Goal: Information Seeking & Learning: Learn about a topic

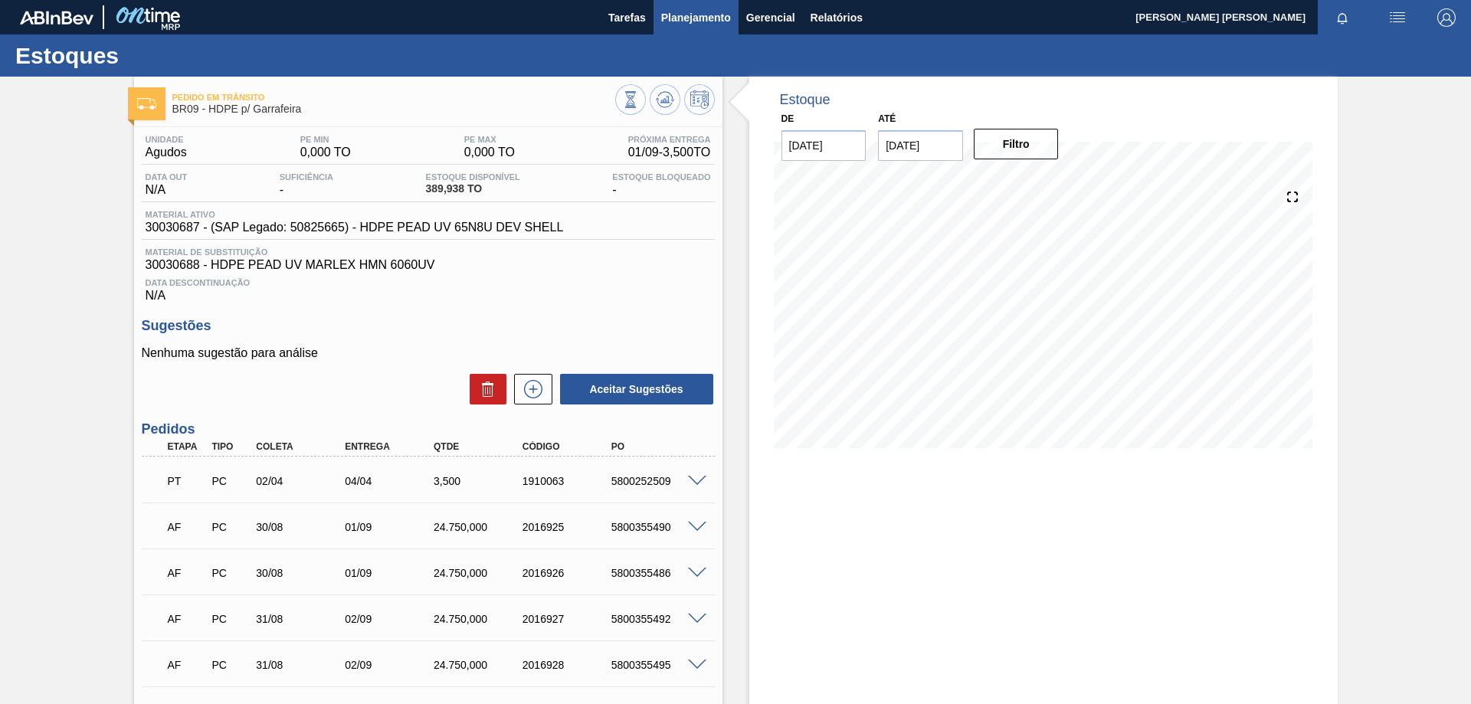
click at [695, 22] on span "Planejamento" at bounding box center [696, 17] width 70 height 18
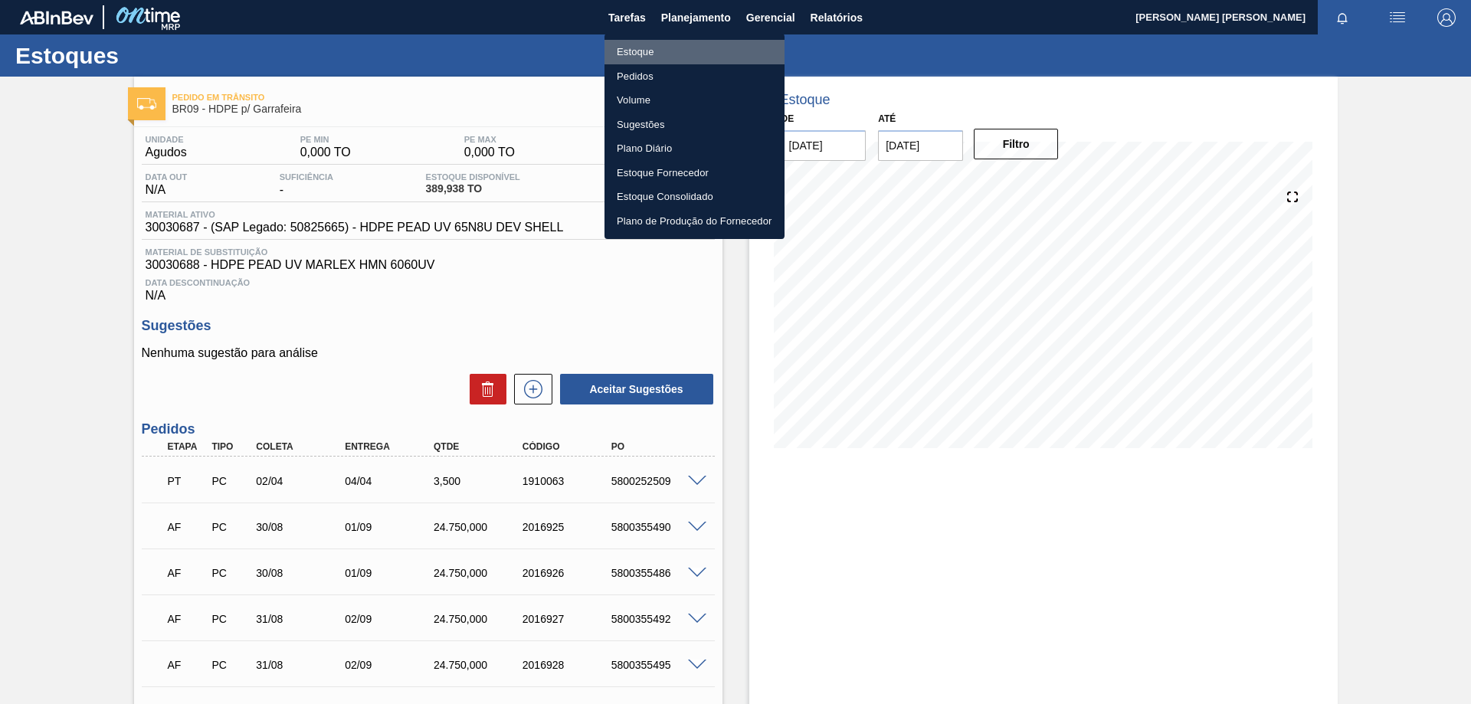
click at [642, 45] on li "Estoque" at bounding box center [694, 52] width 180 height 25
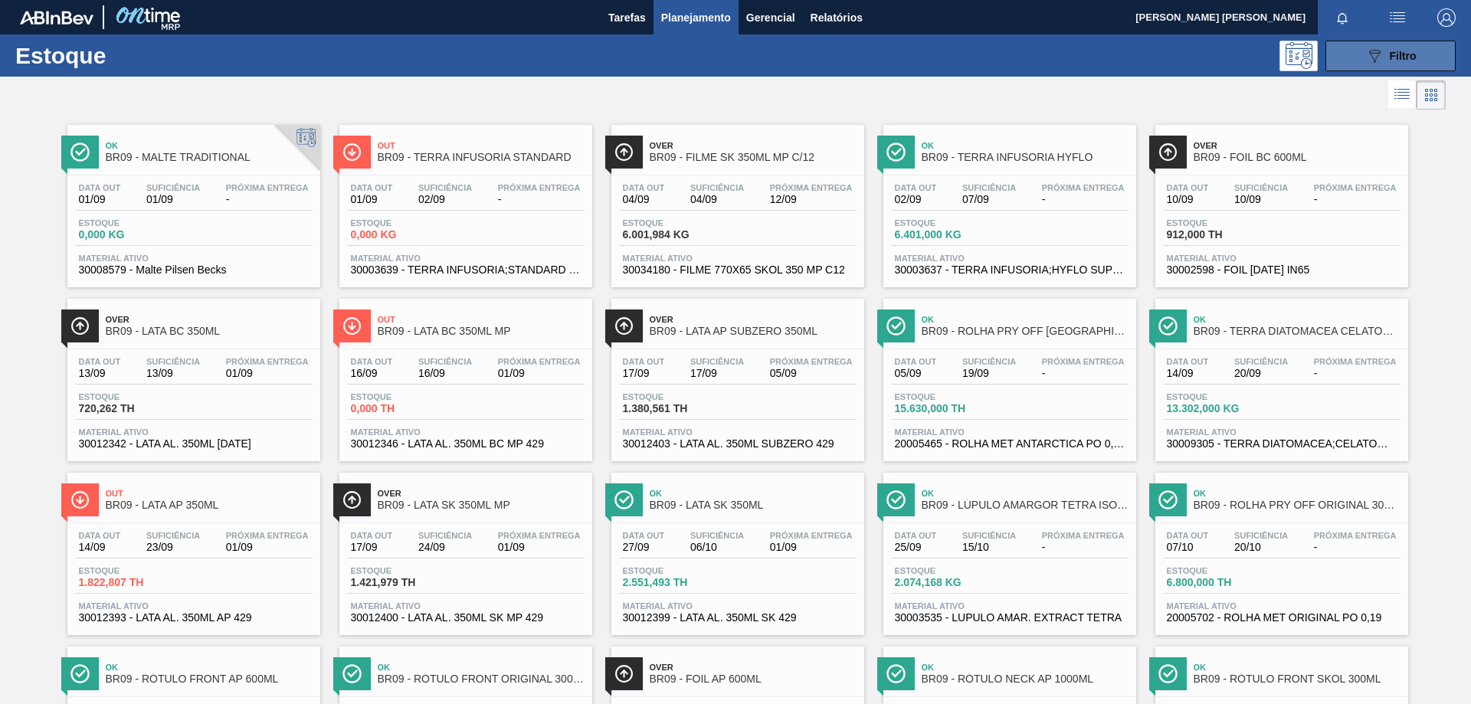
click at [1414, 57] on button "089F7B8B-B2A5-4AFE-B5C0-19BA573D28AC Filtro" at bounding box center [1390, 56] width 130 height 31
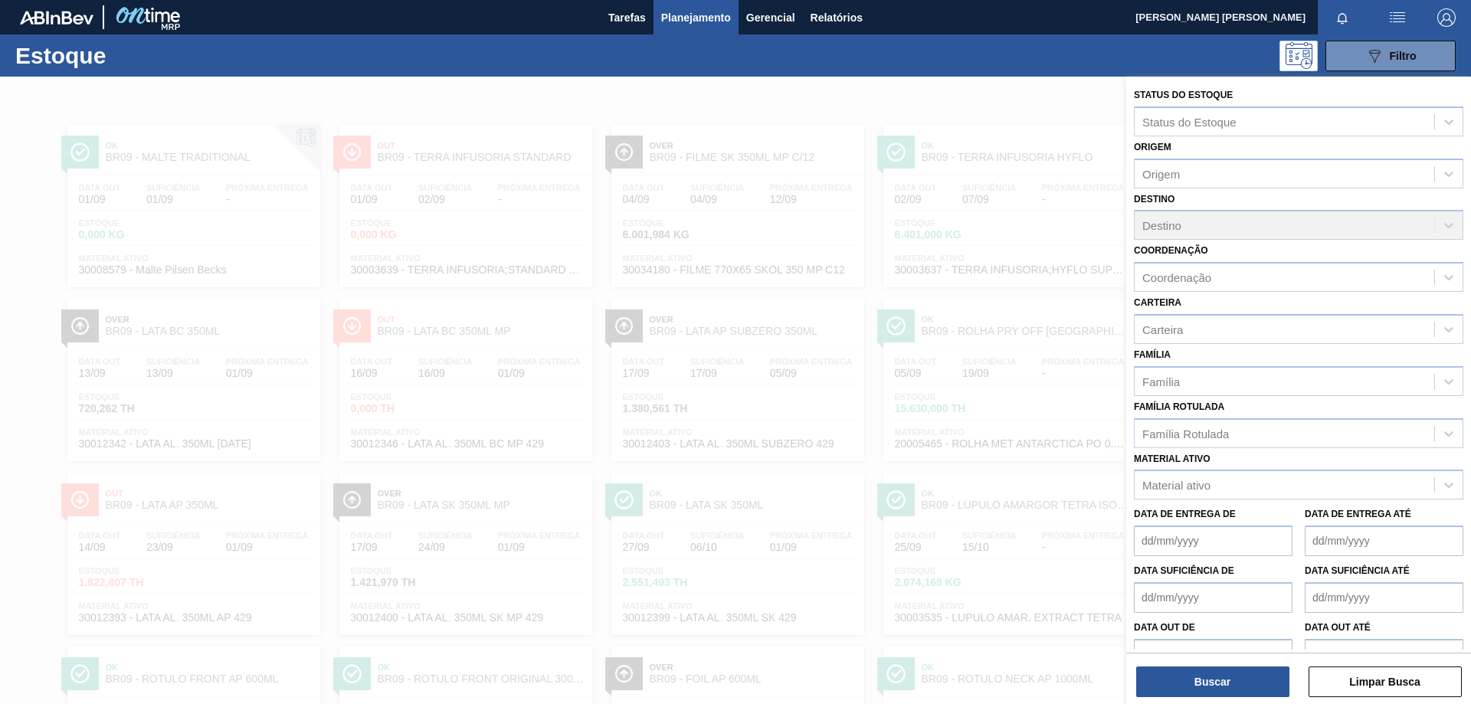
click at [1034, 104] on div at bounding box center [735, 429] width 1471 height 704
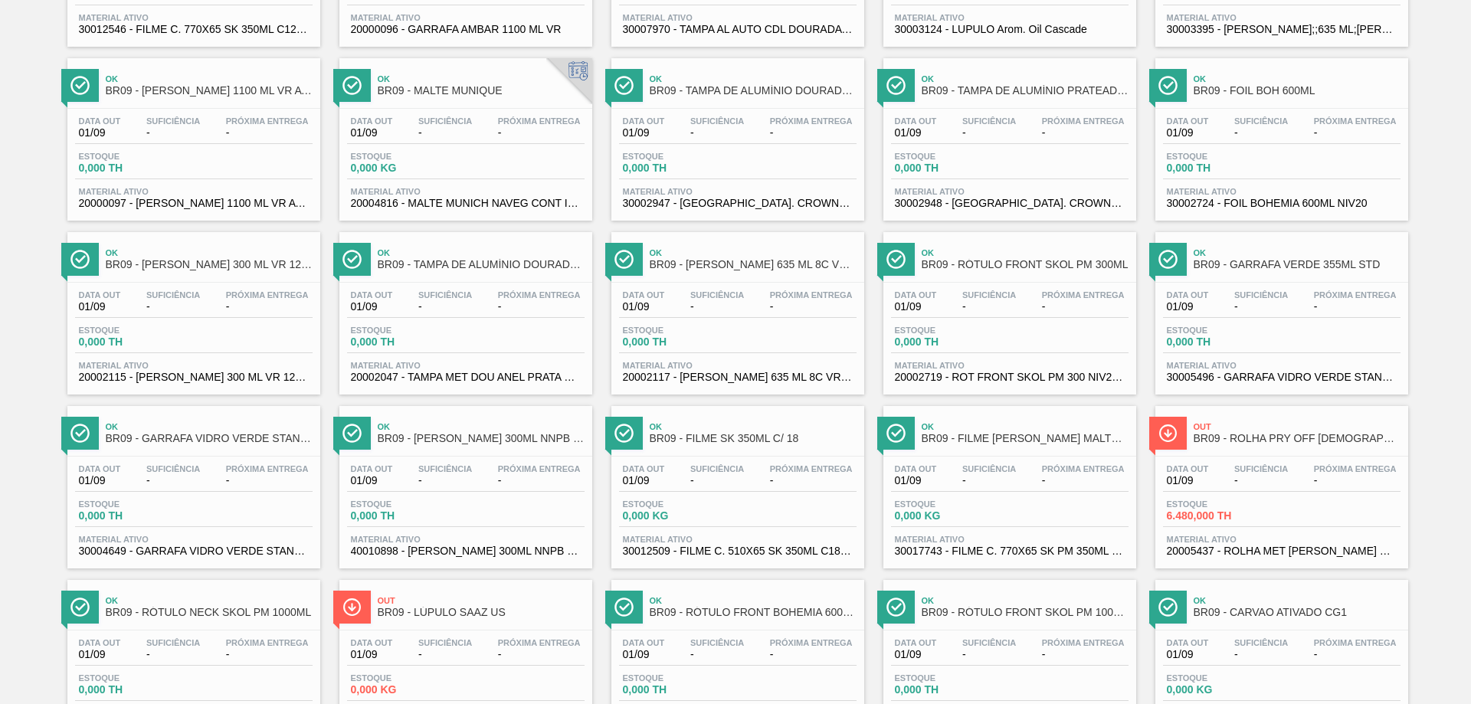
scroll to position [1186, 0]
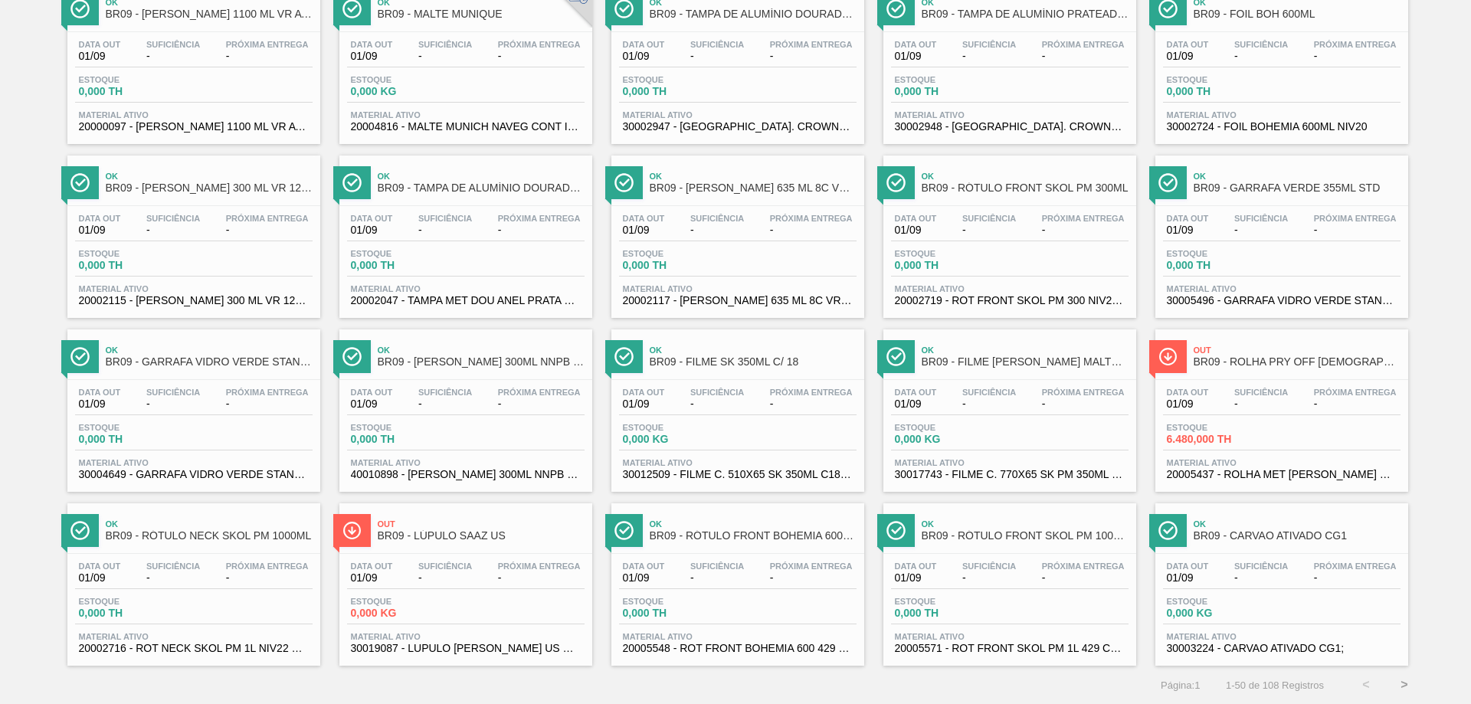
click at [1398, 689] on button ">" at bounding box center [1404, 685] width 38 height 38
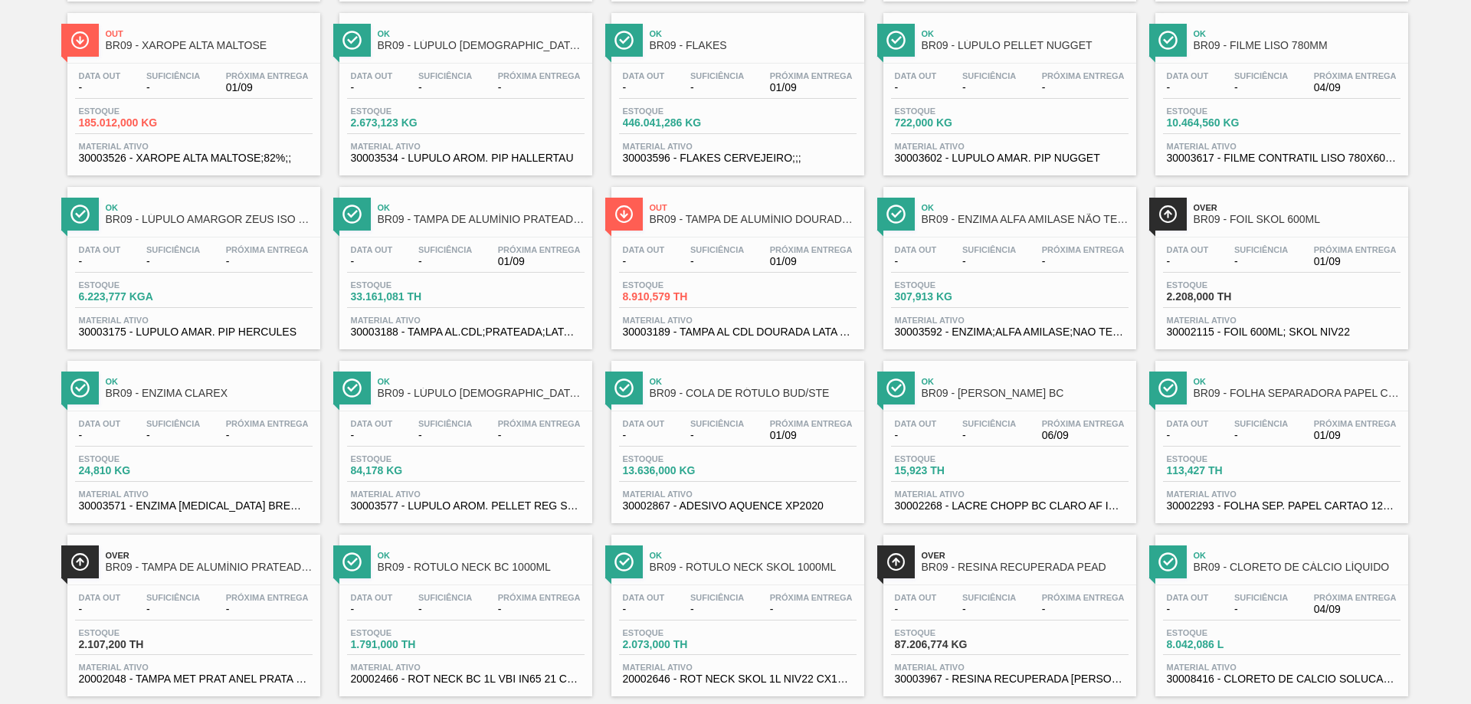
scroll to position [613, 0]
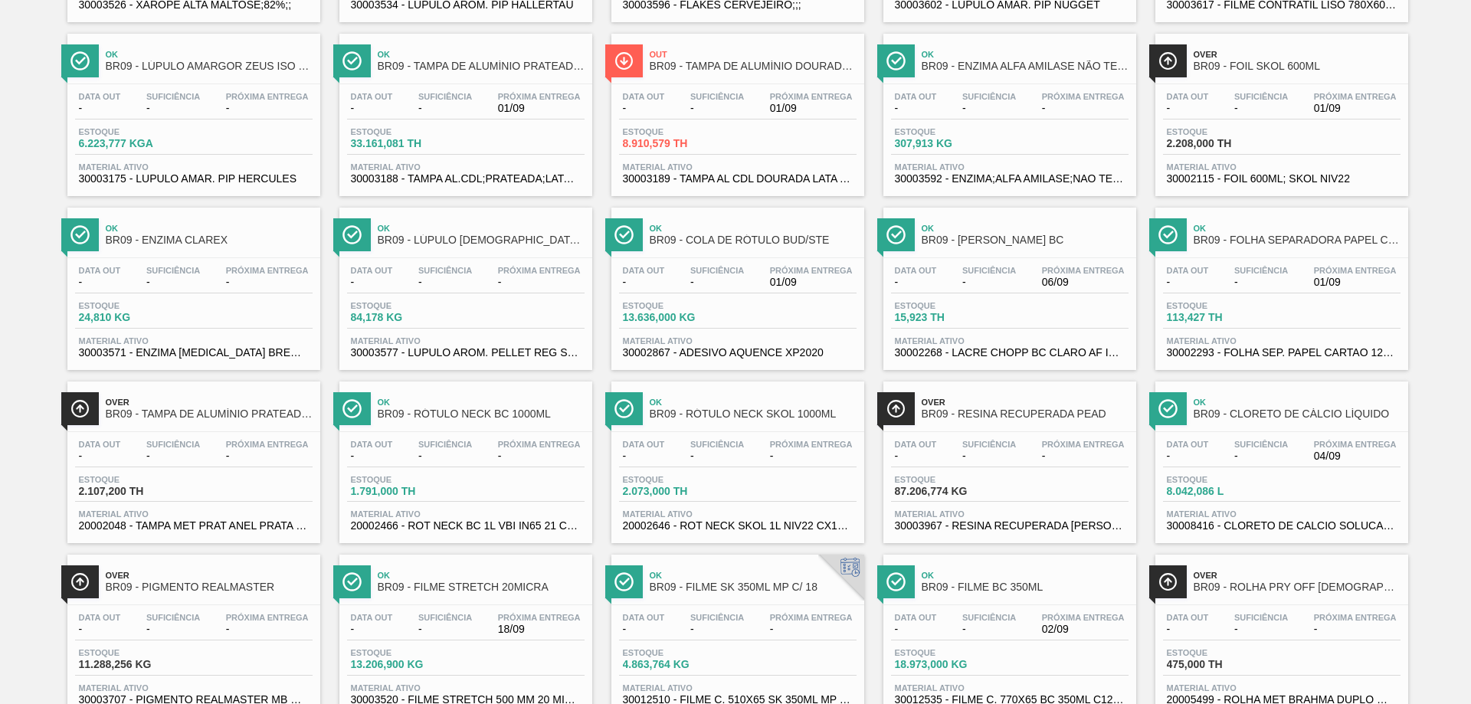
click at [980, 414] on span "BR09 - RESINA RECUPERADA PEAD" at bounding box center [1024, 413] width 207 height 11
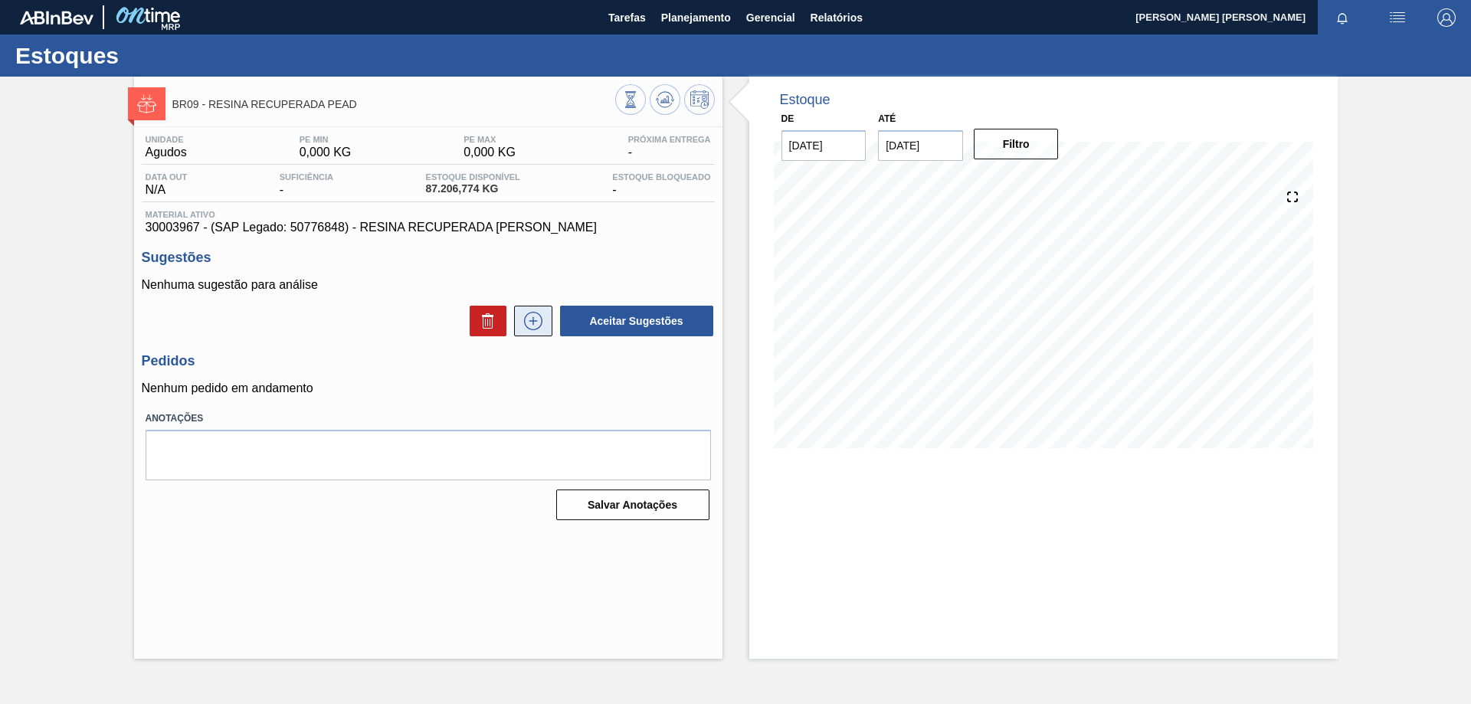
click at [537, 333] on button at bounding box center [533, 321] width 38 height 31
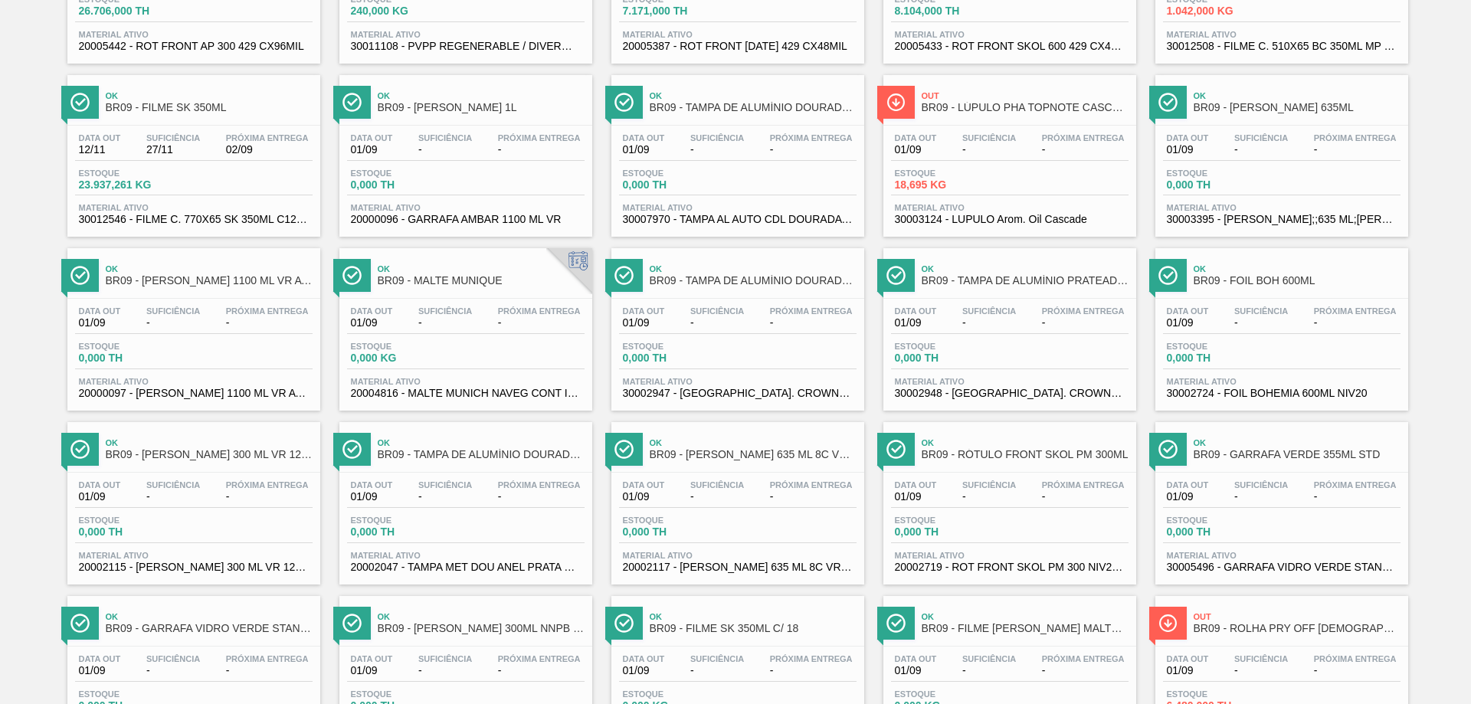
scroll to position [1186, 0]
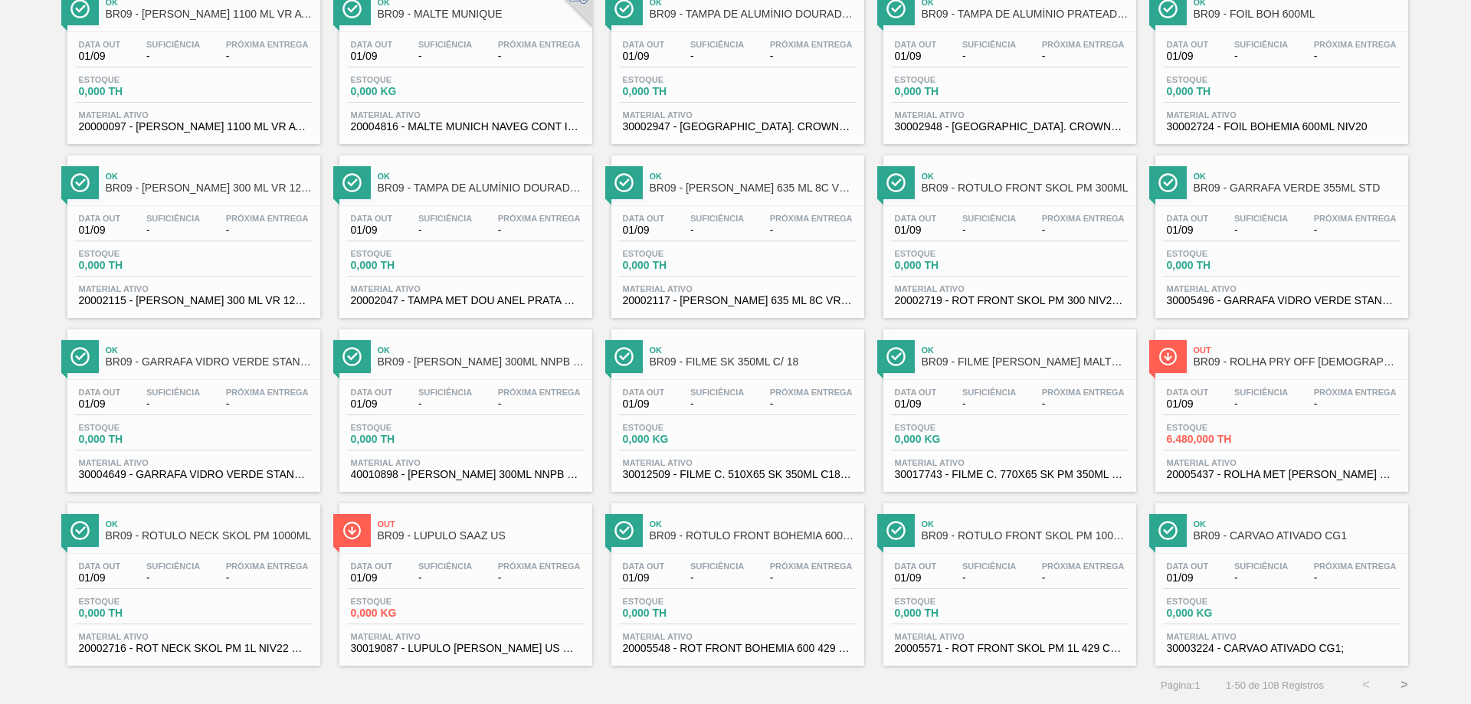
click at [1396, 680] on button ">" at bounding box center [1404, 685] width 38 height 38
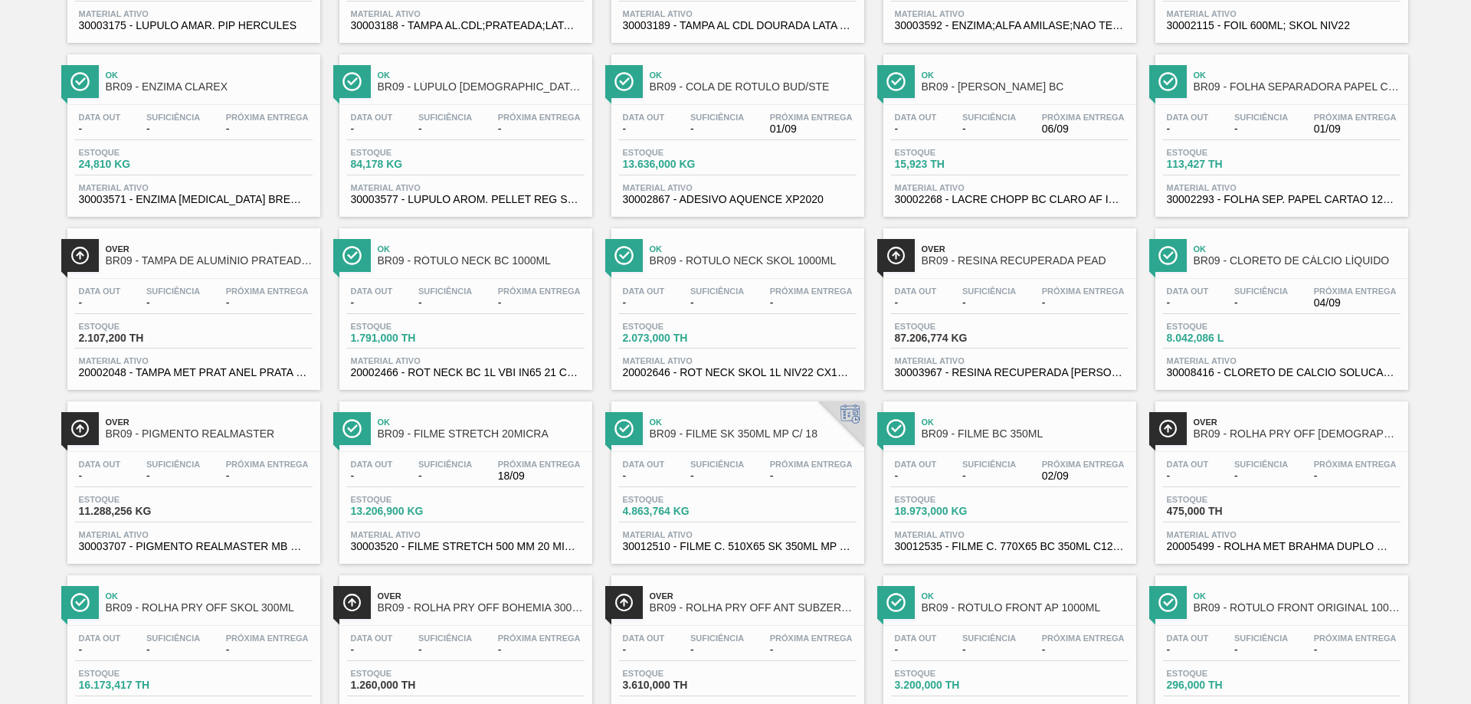
scroll to position [843, 0]
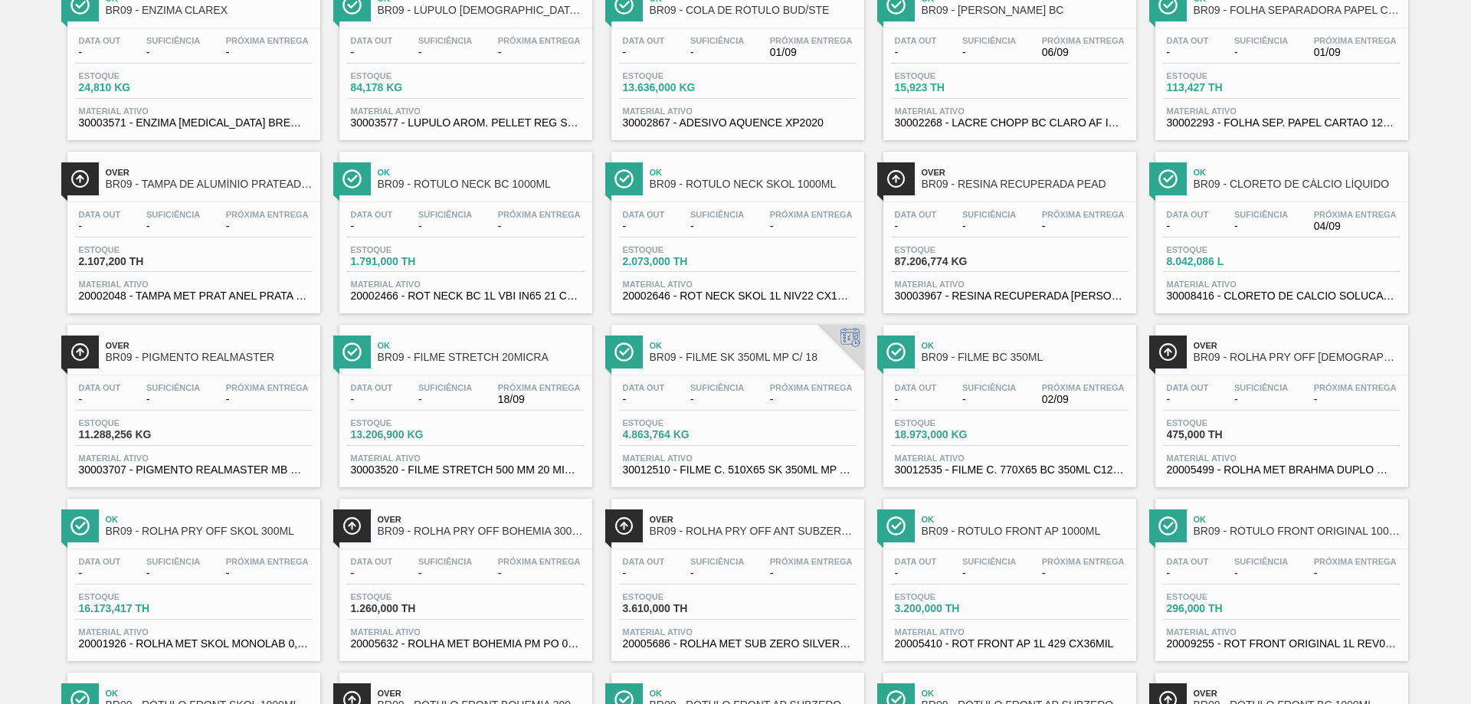
click at [143, 345] on span "Over" at bounding box center [209, 345] width 207 height 9
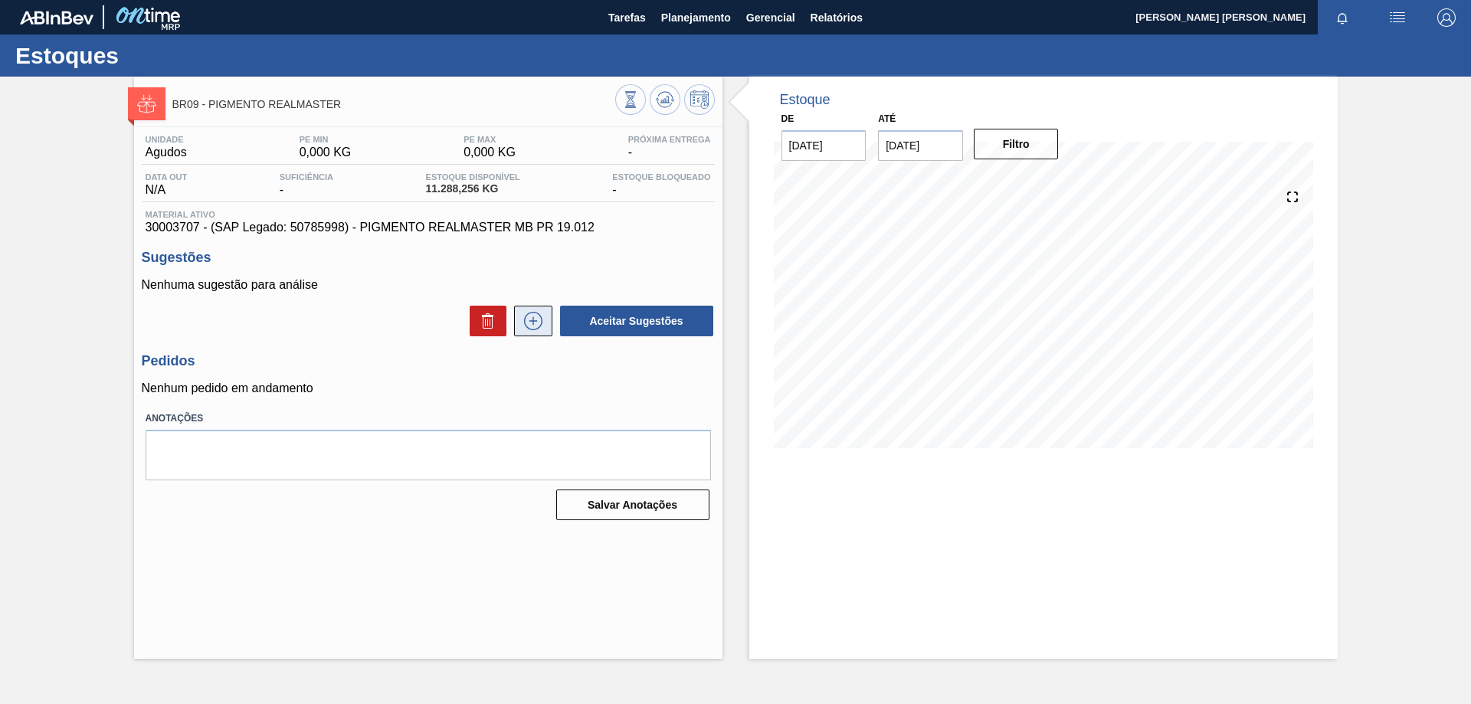
click at [532, 322] on icon at bounding box center [533, 321] width 25 height 18
